Goal: Task Accomplishment & Management: Complete application form

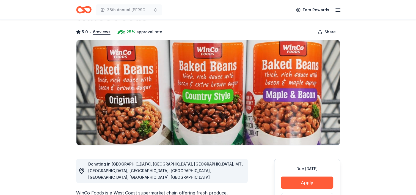
scroll to position [22, 0]
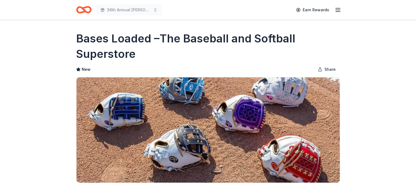
scroll to position [44, 0]
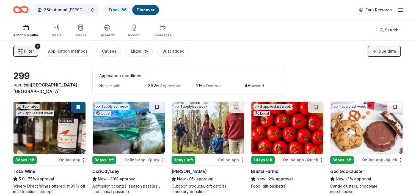
click at [383, 52] on html "36th Annual [PERSON_NAME] & Diamonds Gala Track · 86 Discover Earn Rewards Auct…" at bounding box center [208, 97] width 416 height 195
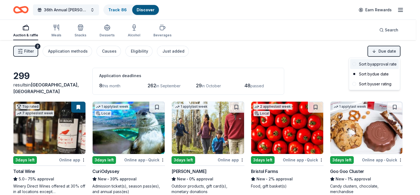
click at [381, 64] on div "Sort by approval rate" at bounding box center [374, 64] width 49 height 10
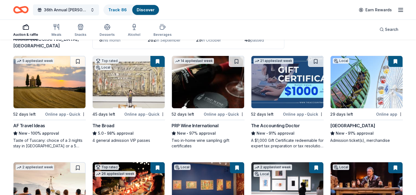
scroll to position [55, 0]
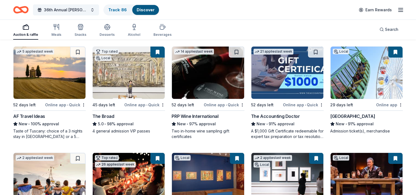
click at [206, 114] on div "PRP Wine International" at bounding box center [195, 116] width 47 height 7
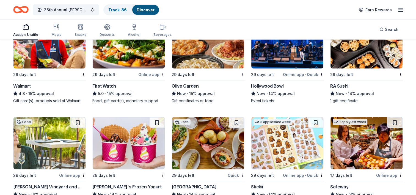
scroll to position [1467, 0]
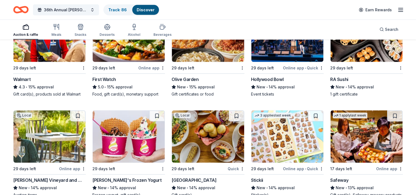
click at [265, 79] on div "Hollywood Bowl" at bounding box center [267, 79] width 32 height 7
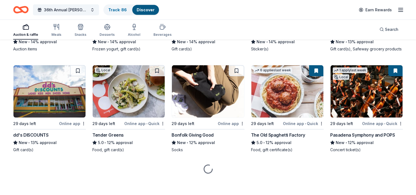
scroll to position [1613, 0]
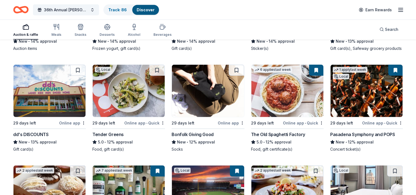
click at [370, 134] on div "Pasadena Symphony and POPS" at bounding box center [362, 134] width 65 height 7
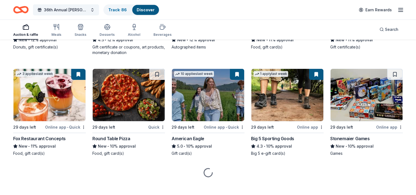
scroll to position [1820, 0]
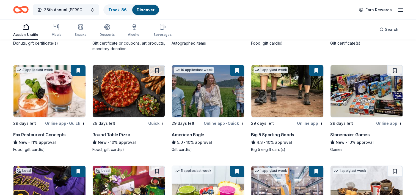
click at [184, 134] on div "American Eagle" at bounding box center [188, 134] width 32 height 7
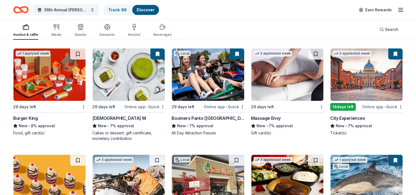
scroll to position [2150, 0]
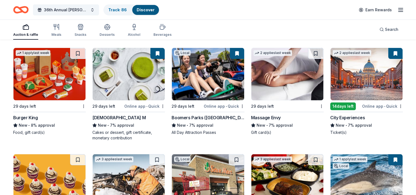
click at [101, 116] on div "Lady M" at bounding box center [118, 117] width 53 height 7
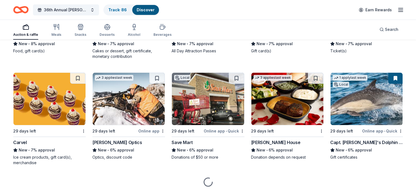
scroll to position [2232, 0]
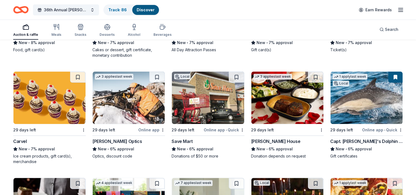
click at [379, 141] on div "Capt. Dave's Dolphin Safari" at bounding box center [366, 141] width 73 height 7
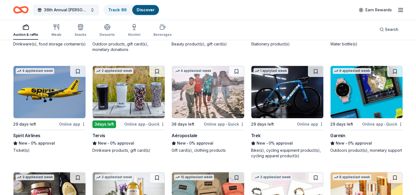
scroll to position [4631, 0]
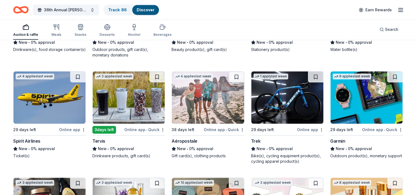
click at [253, 138] on div "Trek" at bounding box center [255, 141] width 9 height 7
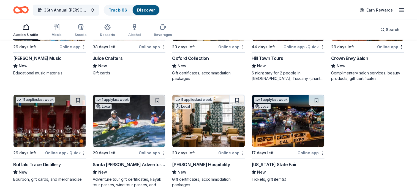
scroll to position [6172, 0]
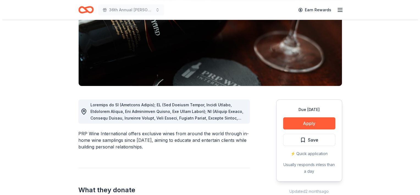
scroll to position [83, 0]
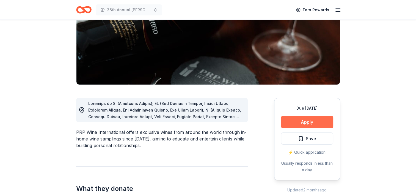
click at [293, 118] on button "Apply" at bounding box center [307, 122] width 52 height 12
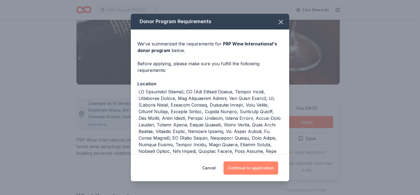
click at [250, 169] on button "Continue to application" at bounding box center [251, 167] width 55 height 13
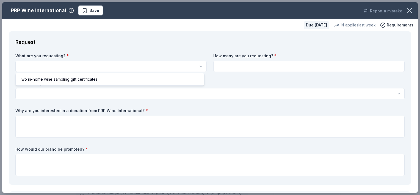
scroll to position [0, 0]
click at [76, 65] on html "36th Annual Damien Denim & Diamonds Gala Save Apply Due in 52 days Share PRP Wi…" at bounding box center [210, 97] width 420 height 195
select select "Two in-home wine sampling gift certificates"
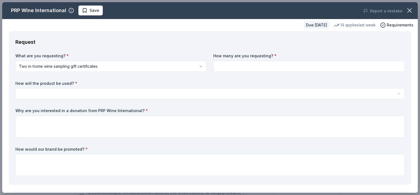
click at [228, 65] on input at bounding box center [308, 66] width 191 height 11
type input "2"
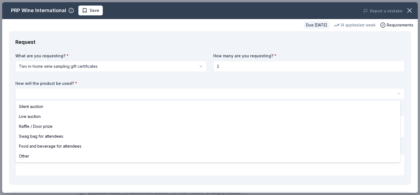
click at [91, 94] on html "36th Annual Damien Denim & Diamonds Gala Save Apply Due in 52 days Share PRP Wi…" at bounding box center [210, 97] width 420 height 195
select select "silentAuction"
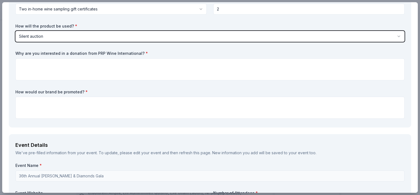
scroll to position [55, 0]
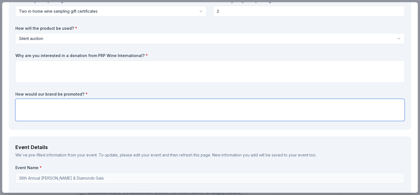
click at [86, 109] on textarea at bounding box center [210, 110] width 390 height 22
type textarea "Printed materials, website,"
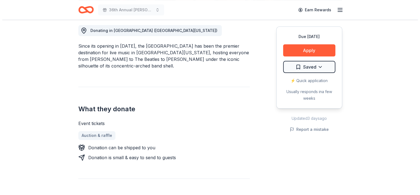
scroll to position [165, 0]
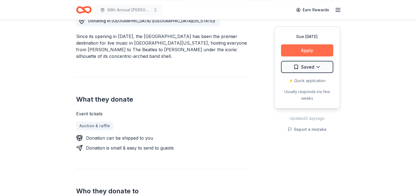
click at [293, 49] on button "Apply" at bounding box center [307, 50] width 52 height 12
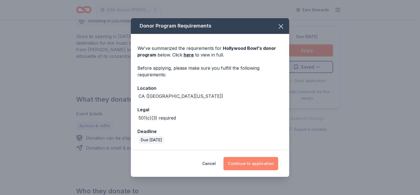
click at [249, 164] on button "Continue to application" at bounding box center [251, 163] width 55 height 13
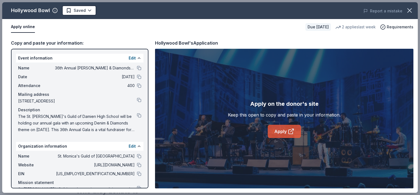
click at [284, 133] on link "Apply" at bounding box center [284, 131] width 33 height 13
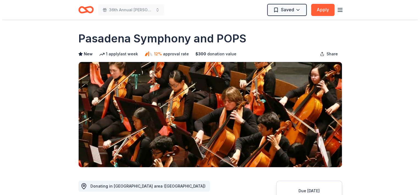
scroll to position [110, 0]
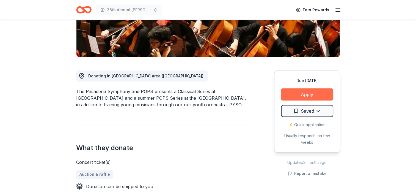
click at [312, 93] on button "Apply" at bounding box center [307, 94] width 52 height 12
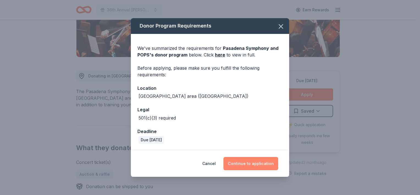
click at [259, 164] on button "Continue to application" at bounding box center [251, 163] width 55 height 13
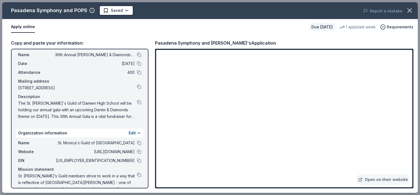
scroll to position [24, 0]
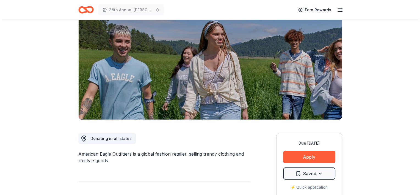
scroll to position [83, 0]
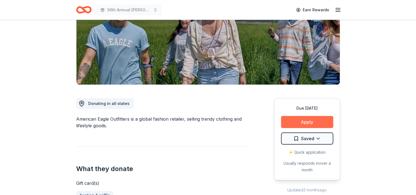
click at [305, 123] on button "Apply" at bounding box center [307, 122] width 52 height 12
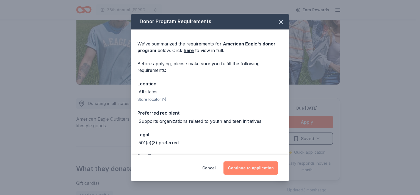
click at [264, 166] on button "Continue to application" at bounding box center [251, 167] width 55 height 13
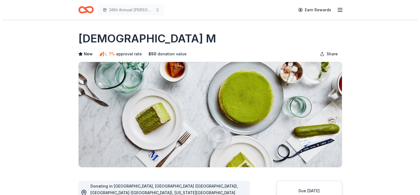
scroll to position [110, 0]
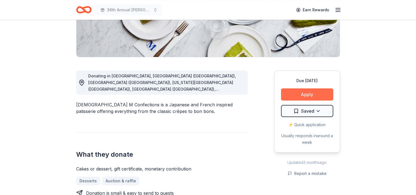
click at [306, 95] on button "Apply" at bounding box center [307, 94] width 52 height 12
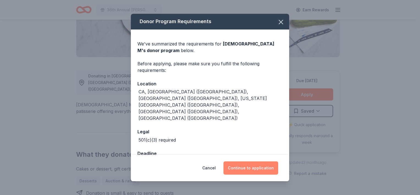
click at [259, 166] on button "Continue to application" at bounding box center [251, 167] width 55 height 13
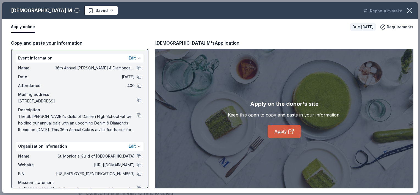
click at [286, 133] on link "Apply" at bounding box center [284, 131] width 33 height 13
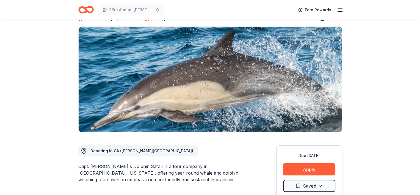
scroll to position [83, 0]
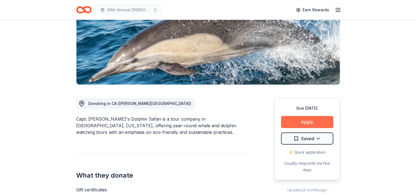
click at [308, 121] on button "Apply" at bounding box center [307, 122] width 52 height 12
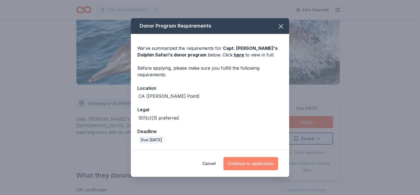
click at [254, 163] on button "Continue to application" at bounding box center [251, 163] width 55 height 13
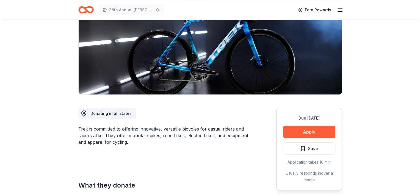
scroll to position [83, 0]
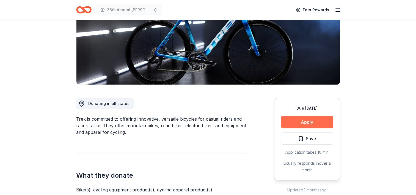
click at [302, 124] on button "Apply" at bounding box center [307, 122] width 52 height 12
